Goal: Transaction & Acquisition: Download file/media

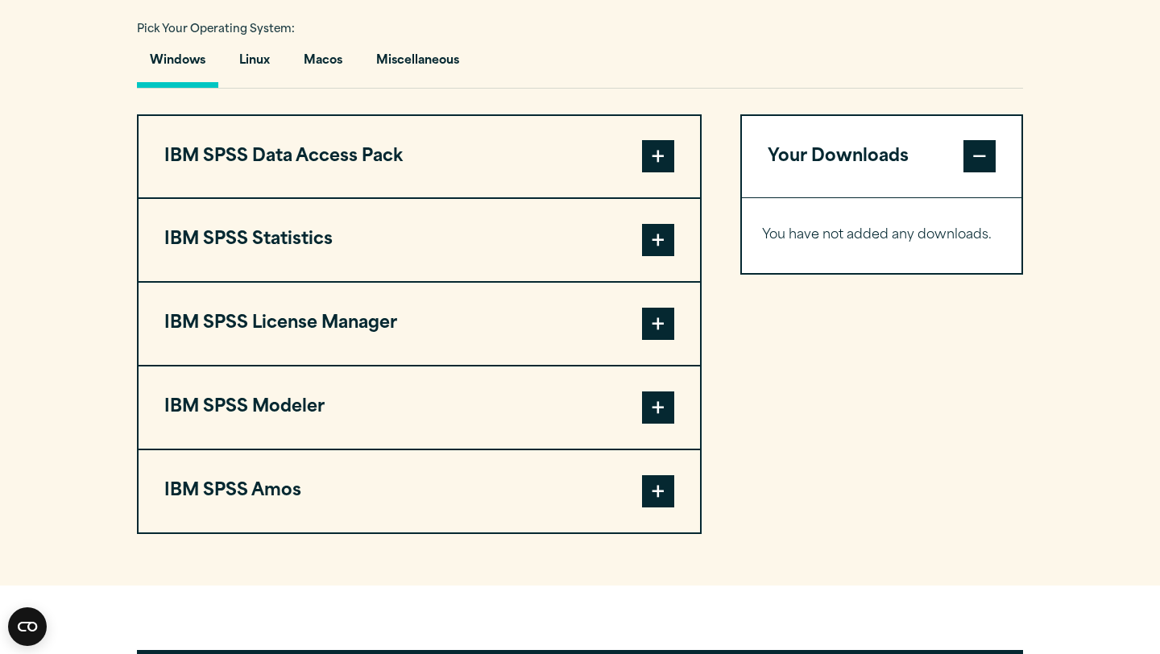
scroll to position [1190, 0]
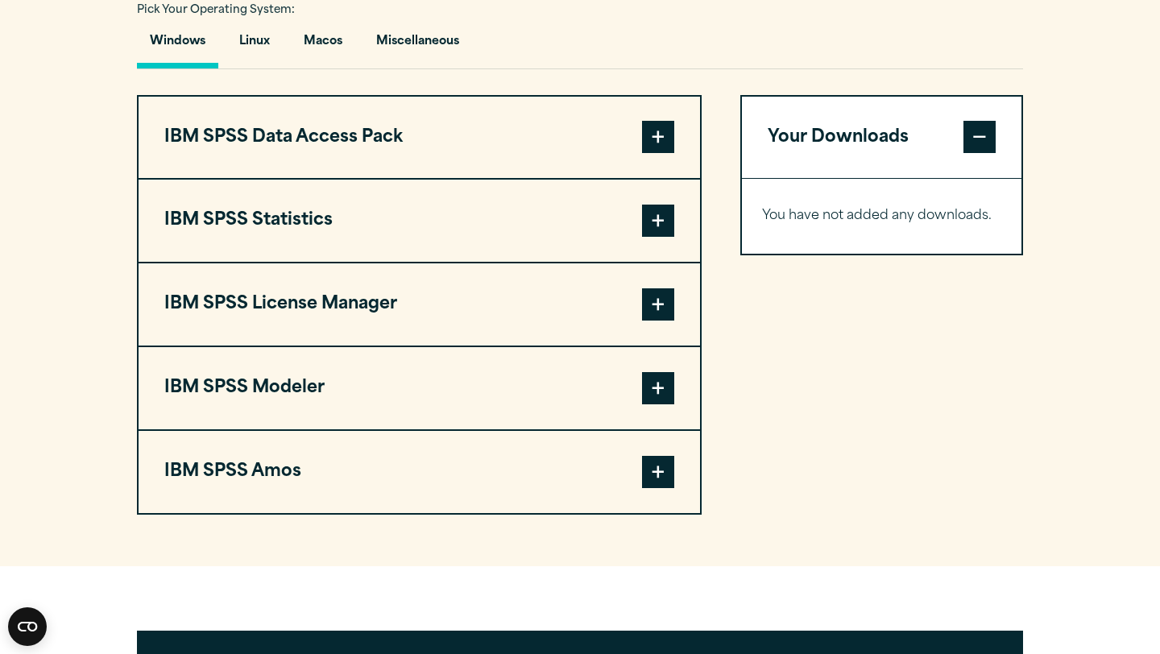
click at [660, 153] on span at bounding box center [658, 137] width 32 height 32
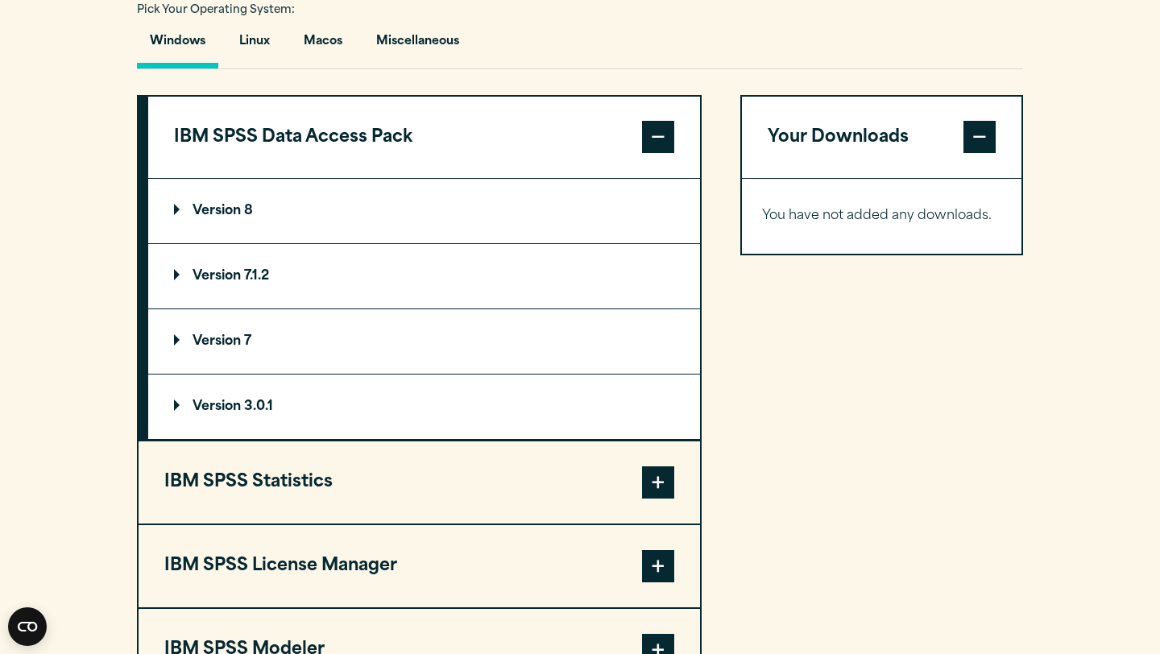
click at [661, 153] on span at bounding box center [658, 137] width 32 height 32
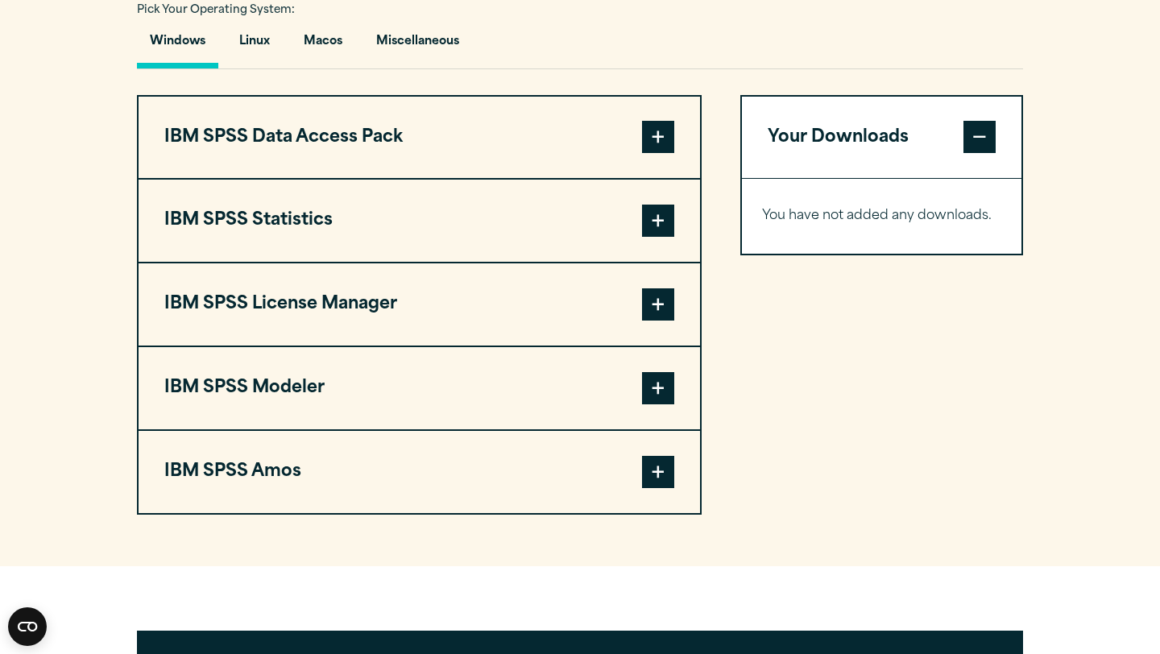
click at [668, 237] on span at bounding box center [658, 221] width 32 height 32
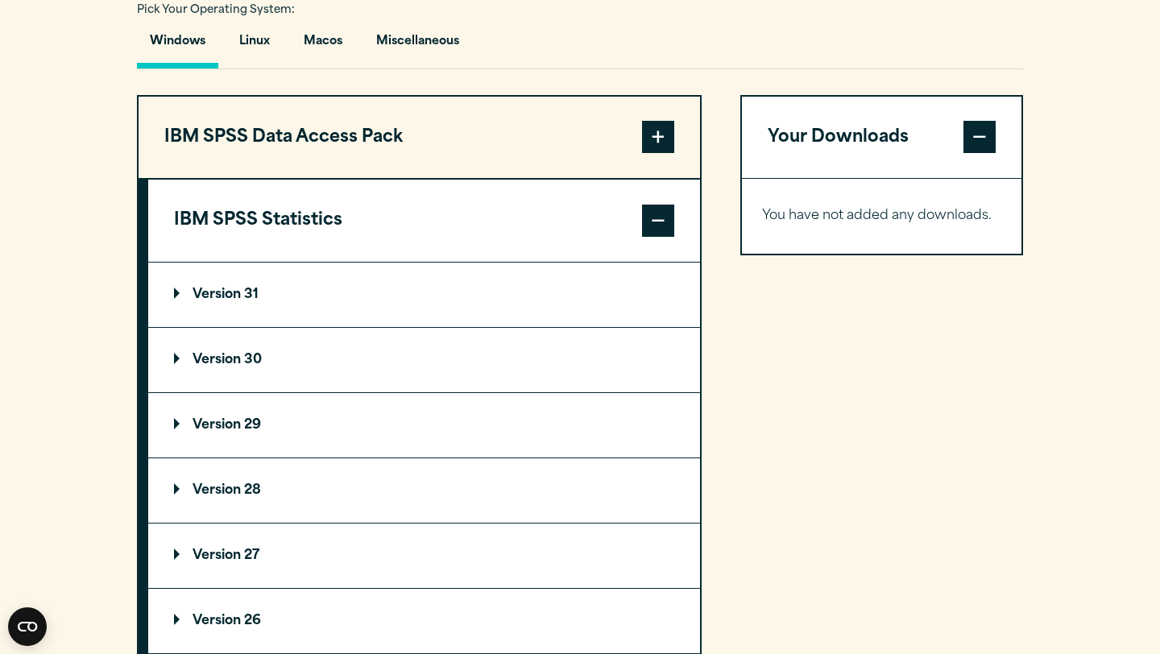
click at [668, 237] on span at bounding box center [658, 221] width 32 height 32
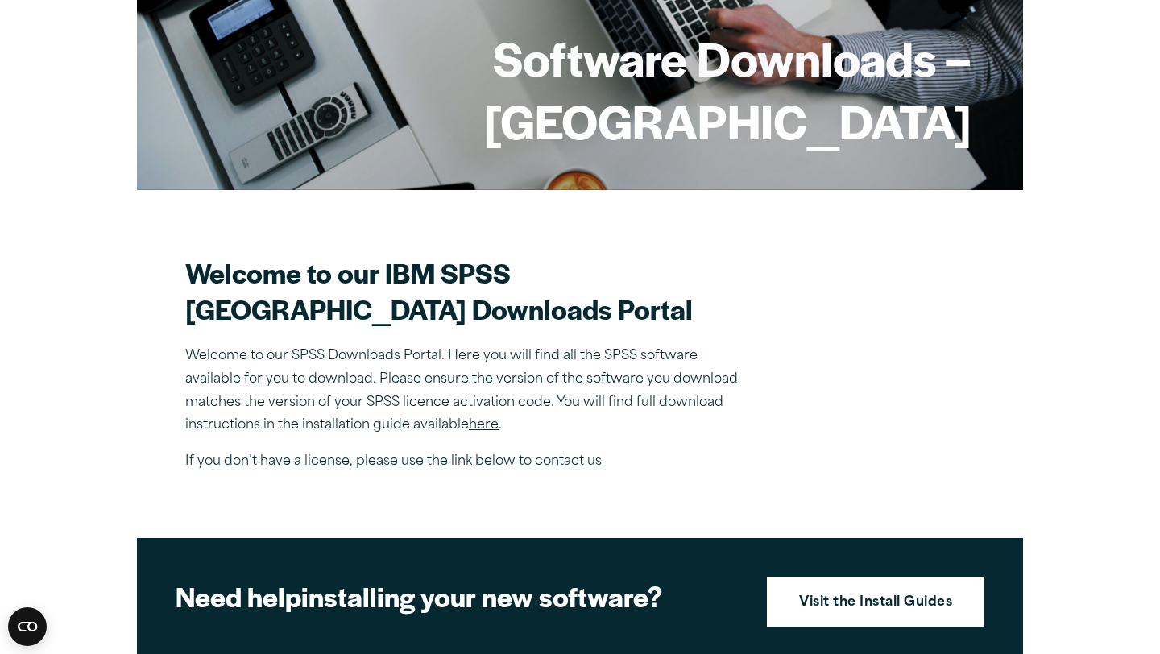
scroll to position [0, 0]
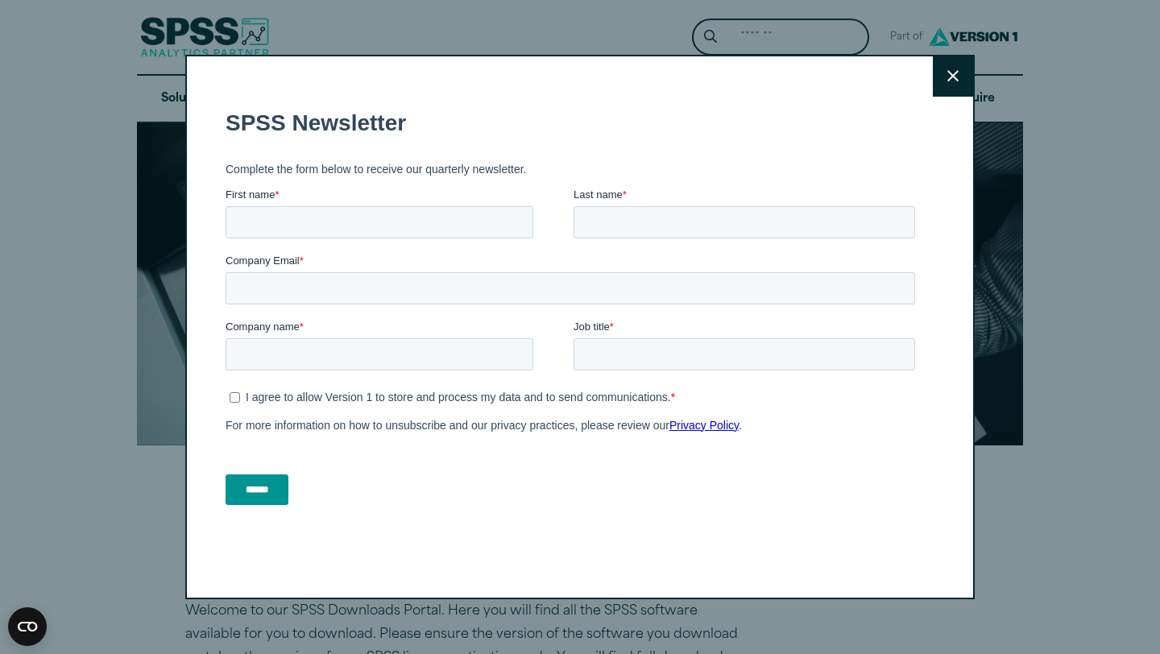
click at [955, 73] on icon at bounding box center [952, 76] width 11 height 11
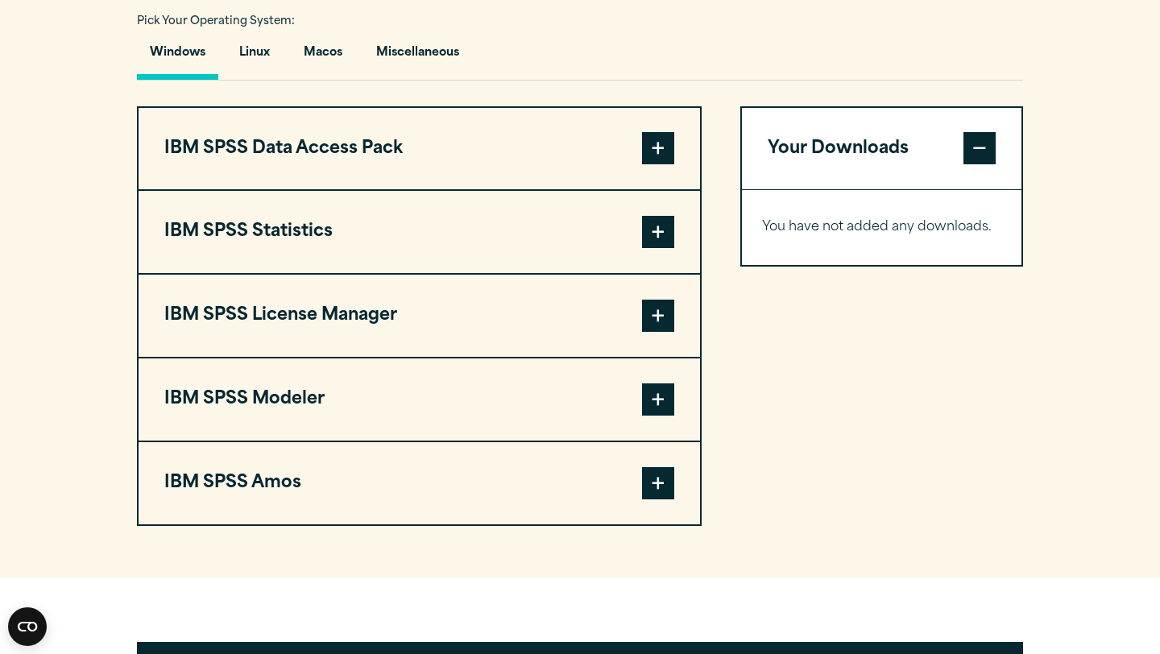
scroll to position [1181, 0]
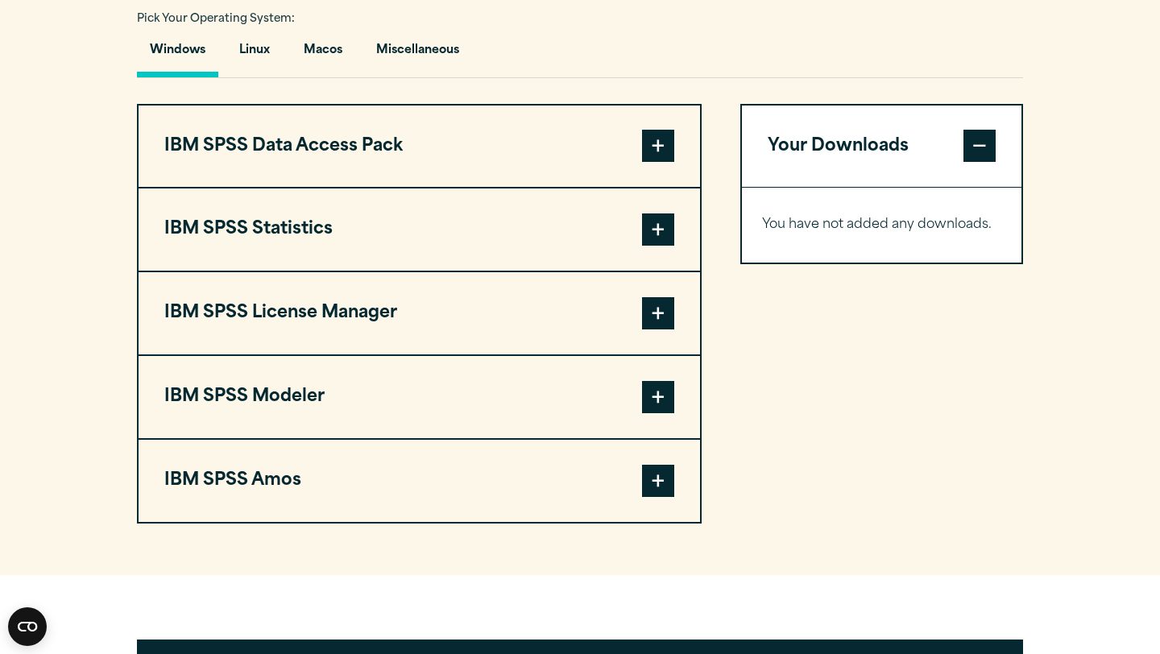
click at [669, 246] on span at bounding box center [658, 229] width 32 height 32
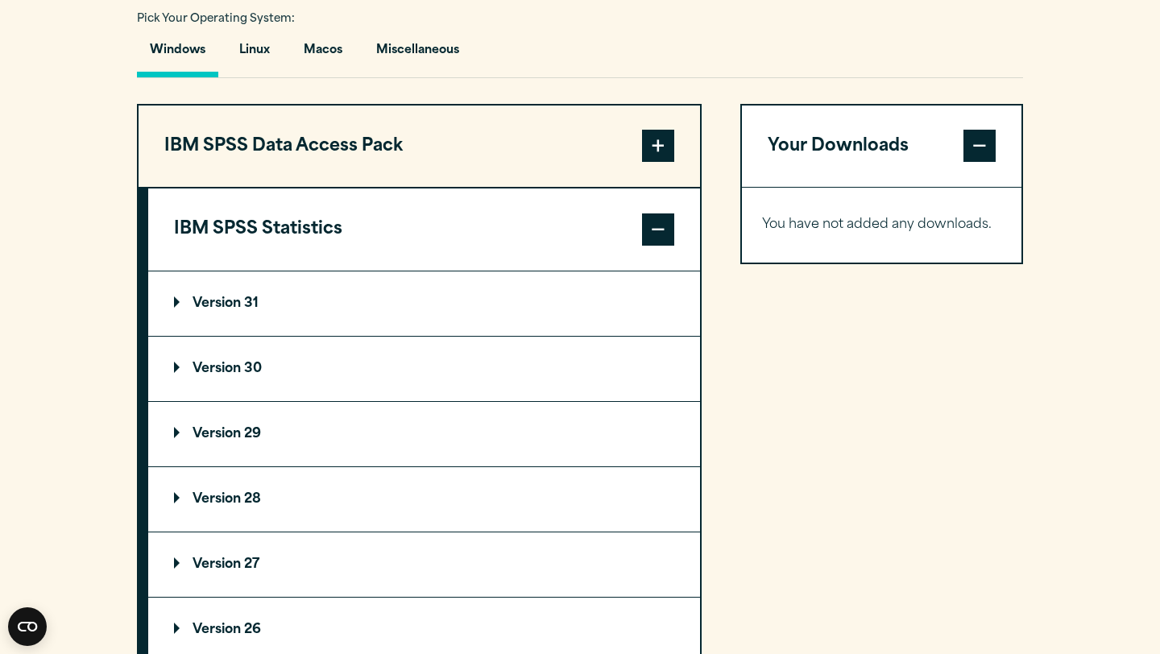
click at [227, 310] on p "Version 31" at bounding box center [216, 303] width 85 height 13
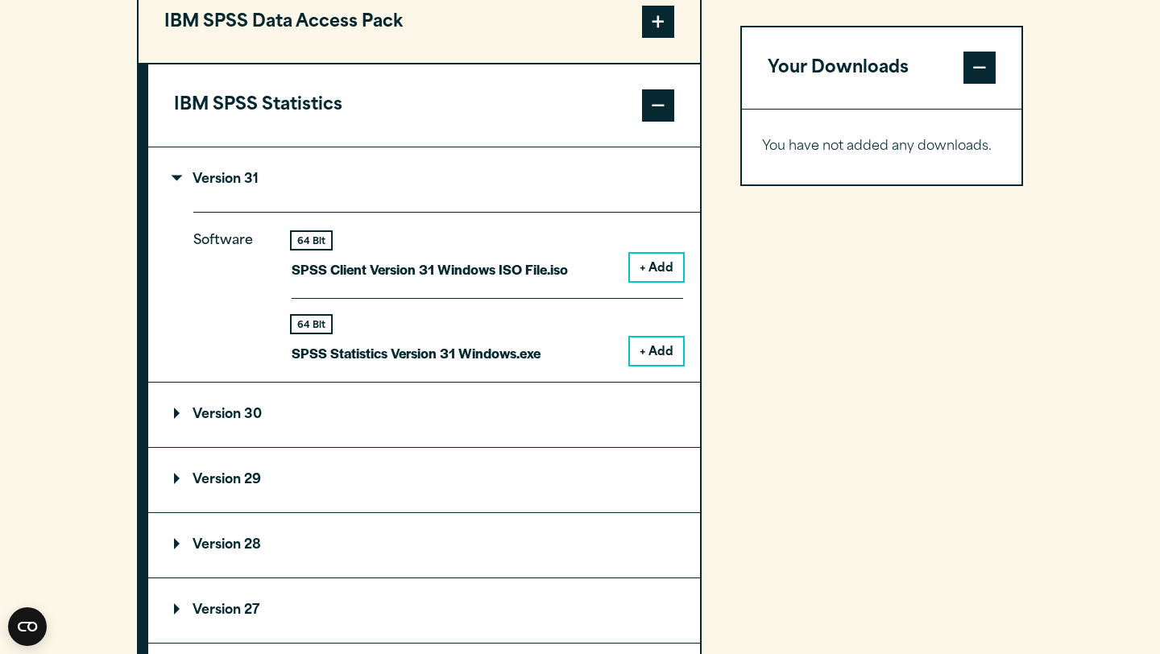
scroll to position [1307, 0]
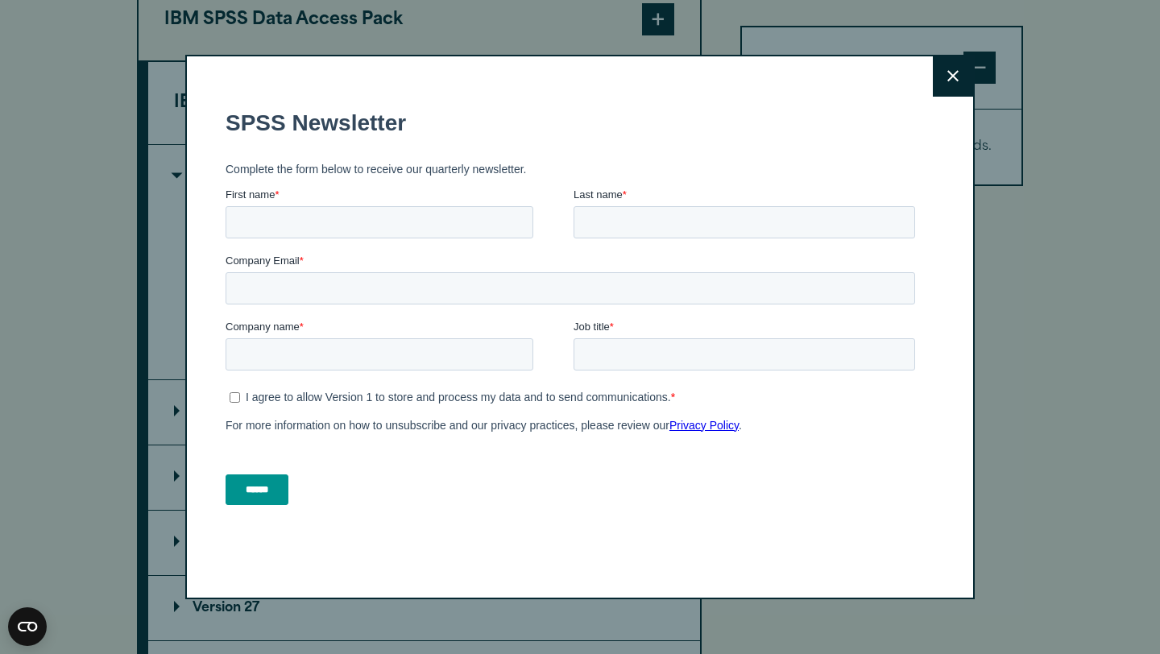
click at [953, 74] on icon at bounding box center [952, 76] width 11 height 12
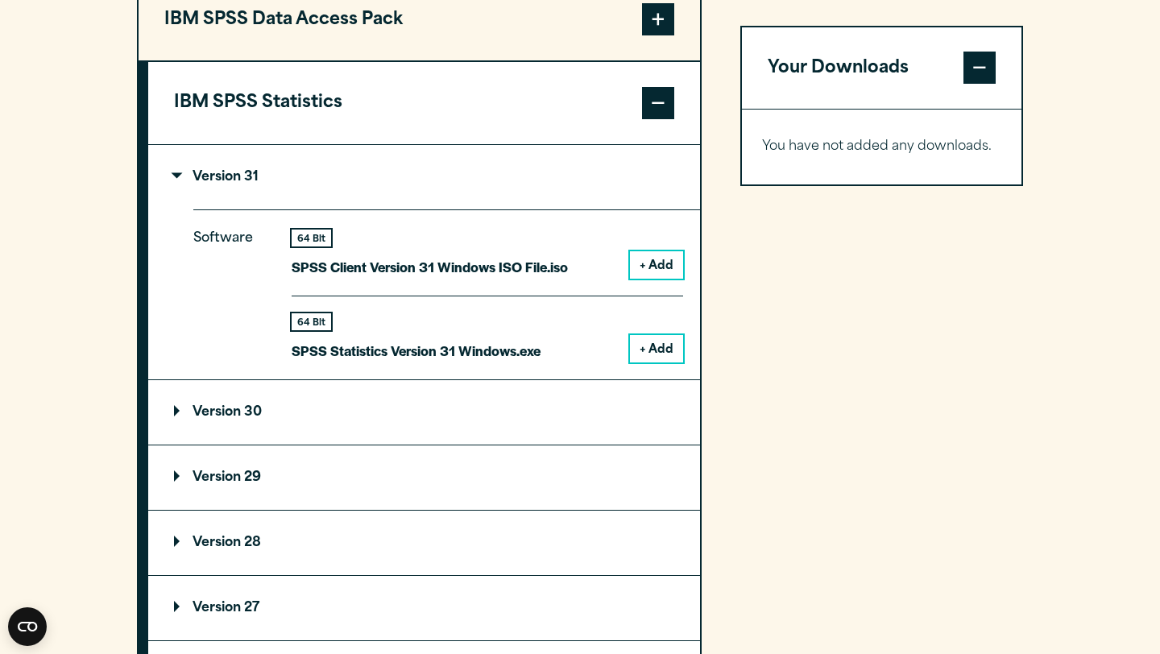
click at [660, 279] on button "+ Add" at bounding box center [656, 264] width 53 height 27
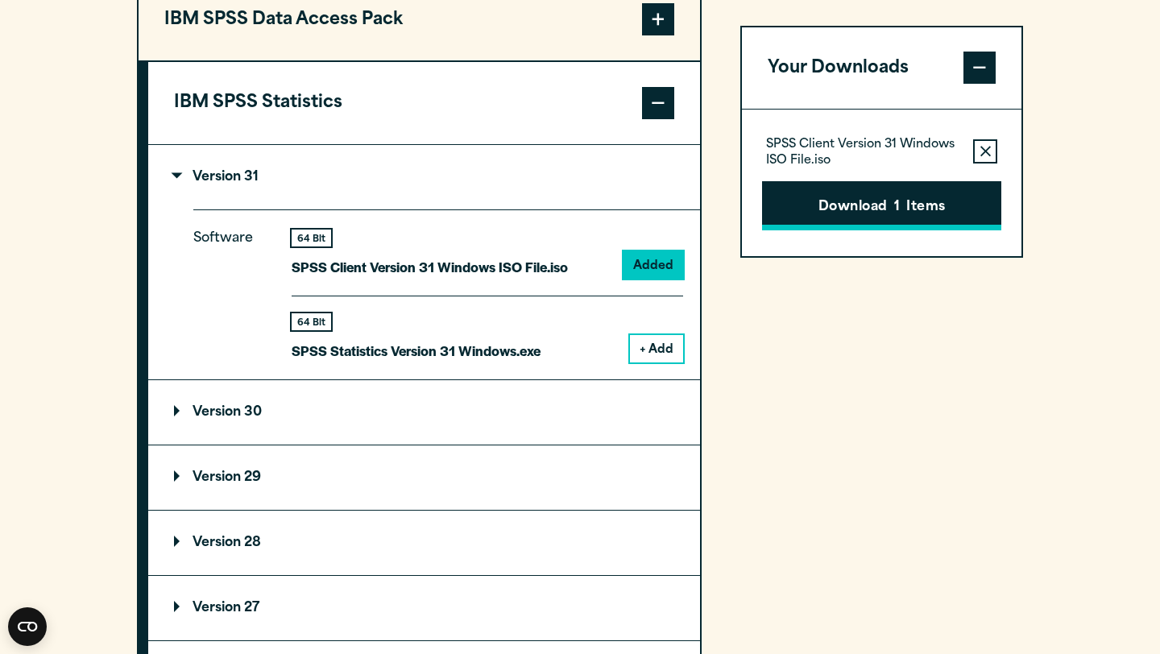
click at [863, 213] on button "Download 1 Items" at bounding box center [881, 206] width 239 height 50
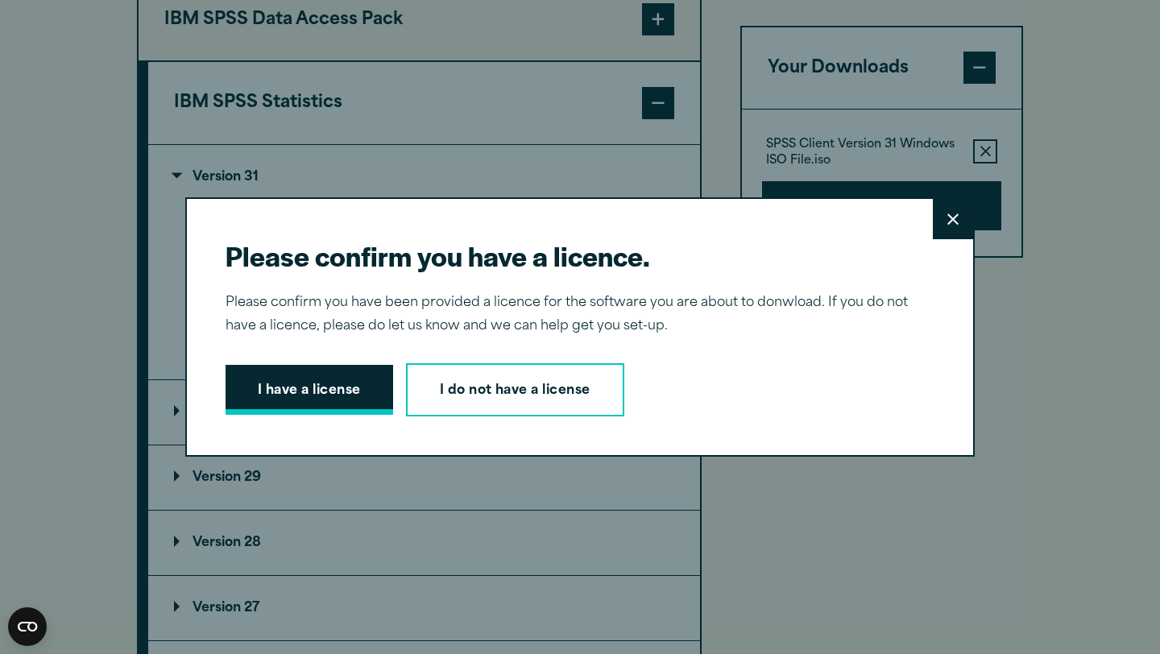
click at [292, 400] on button "I have a license" at bounding box center [310, 390] width 168 height 50
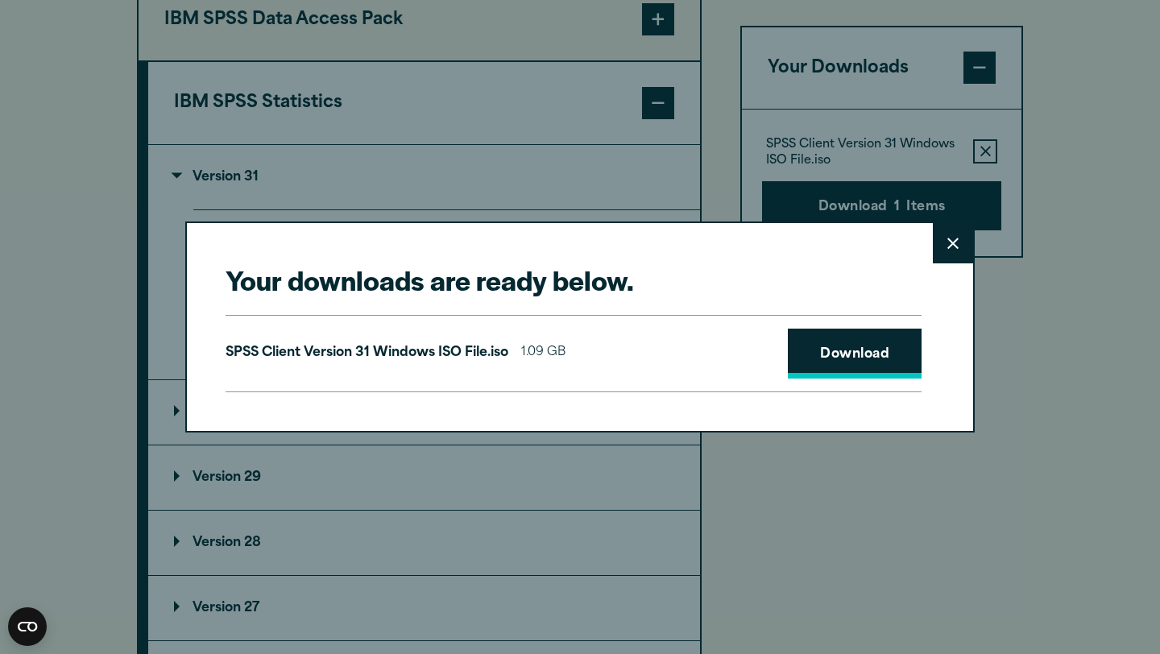
click at [855, 363] on link "Download" at bounding box center [855, 354] width 134 height 50
click at [952, 246] on icon at bounding box center [952, 244] width 11 height 12
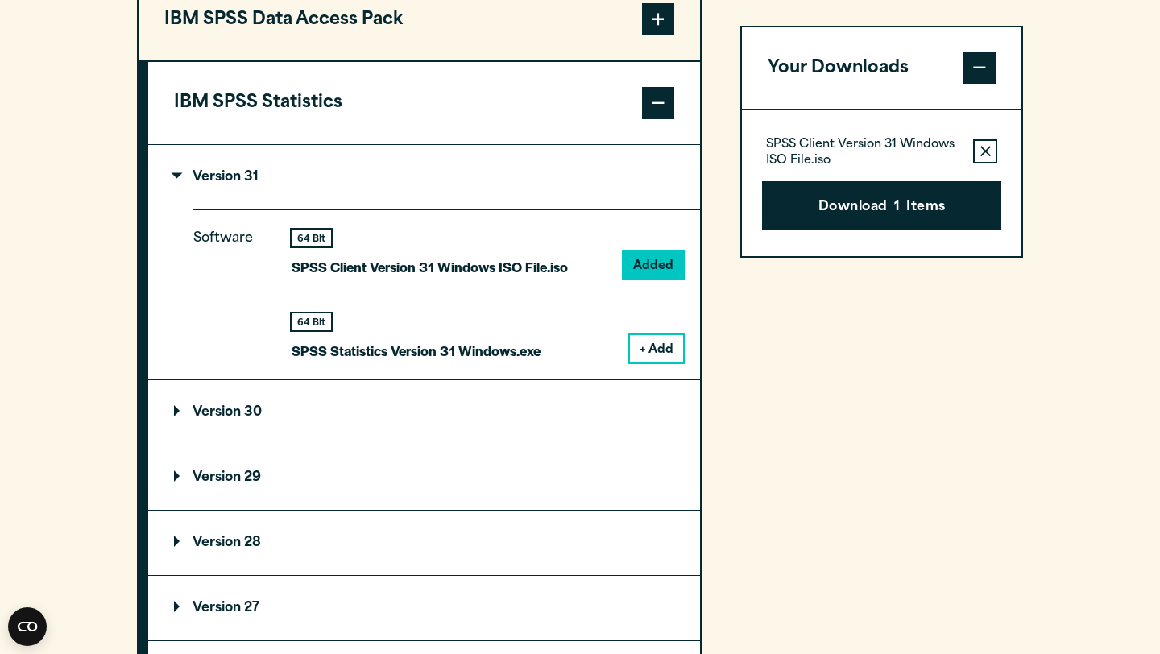
click at [652, 362] on div "64 Bit SPSS Statistics Version 31 Windows.exe + Add" at bounding box center [487, 329] width 391 height 67
click at [652, 362] on button "+ Add" at bounding box center [656, 348] width 53 height 27
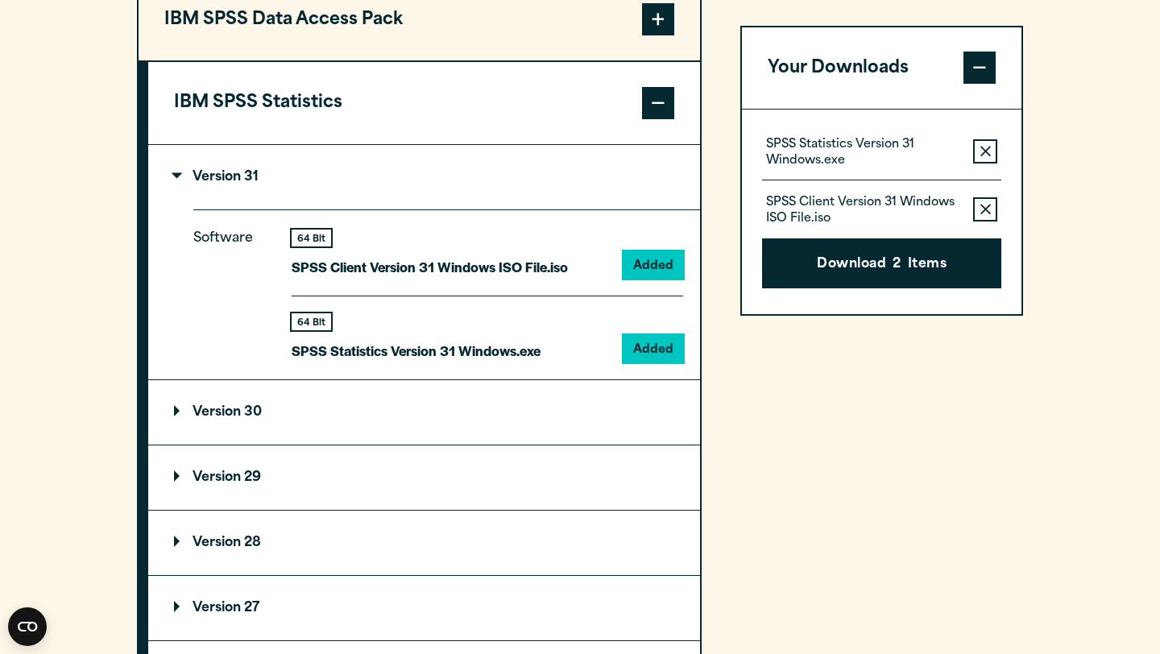
click at [980, 207] on icon "button" at bounding box center [985, 210] width 10 height 11
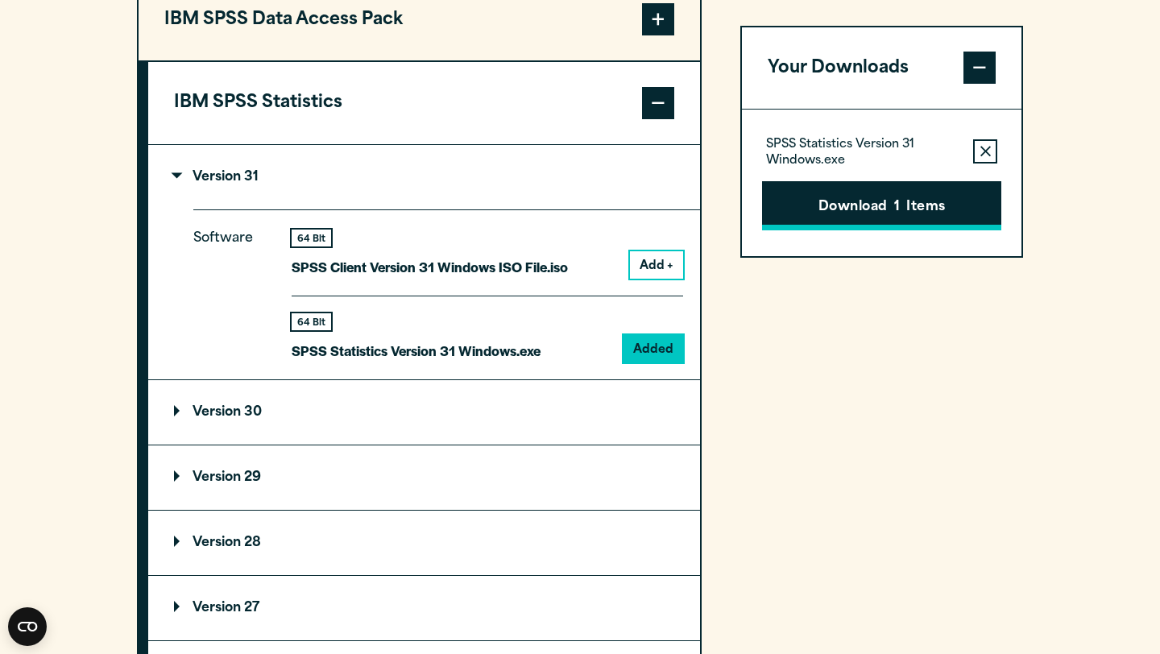
click at [886, 194] on button "Download 1 Items" at bounding box center [881, 206] width 239 height 50
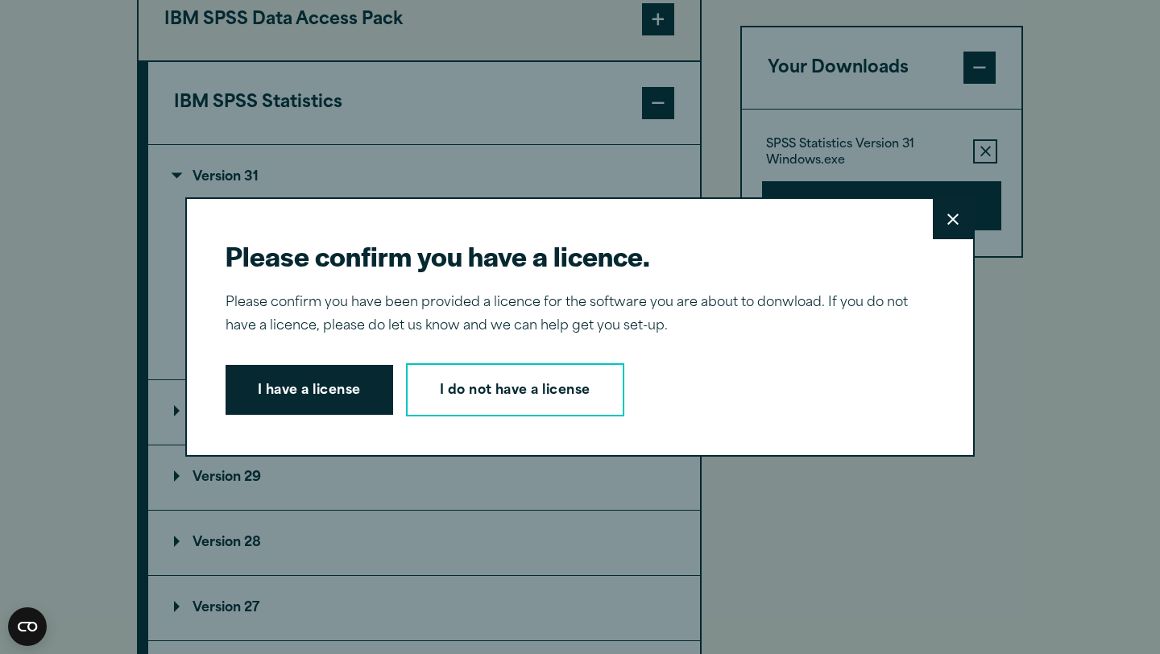
click at [335, 416] on div "I have a license I do not have a license" at bounding box center [574, 389] width 696 height 53
click at [332, 407] on button "I have a license" at bounding box center [310, 390] width 168 height 50
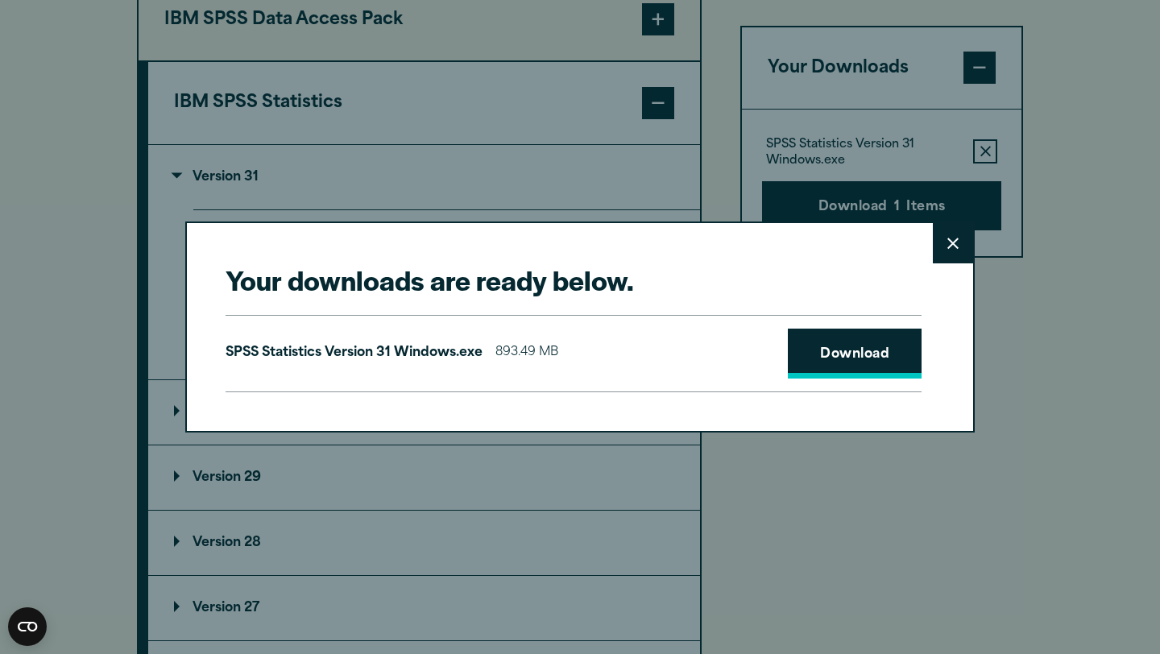
click at [809, 348] on link "Download" at bounding box center [855, 354] width 134 height 50
